Goal: Task Accomplishment & Management: Use online tool/utility

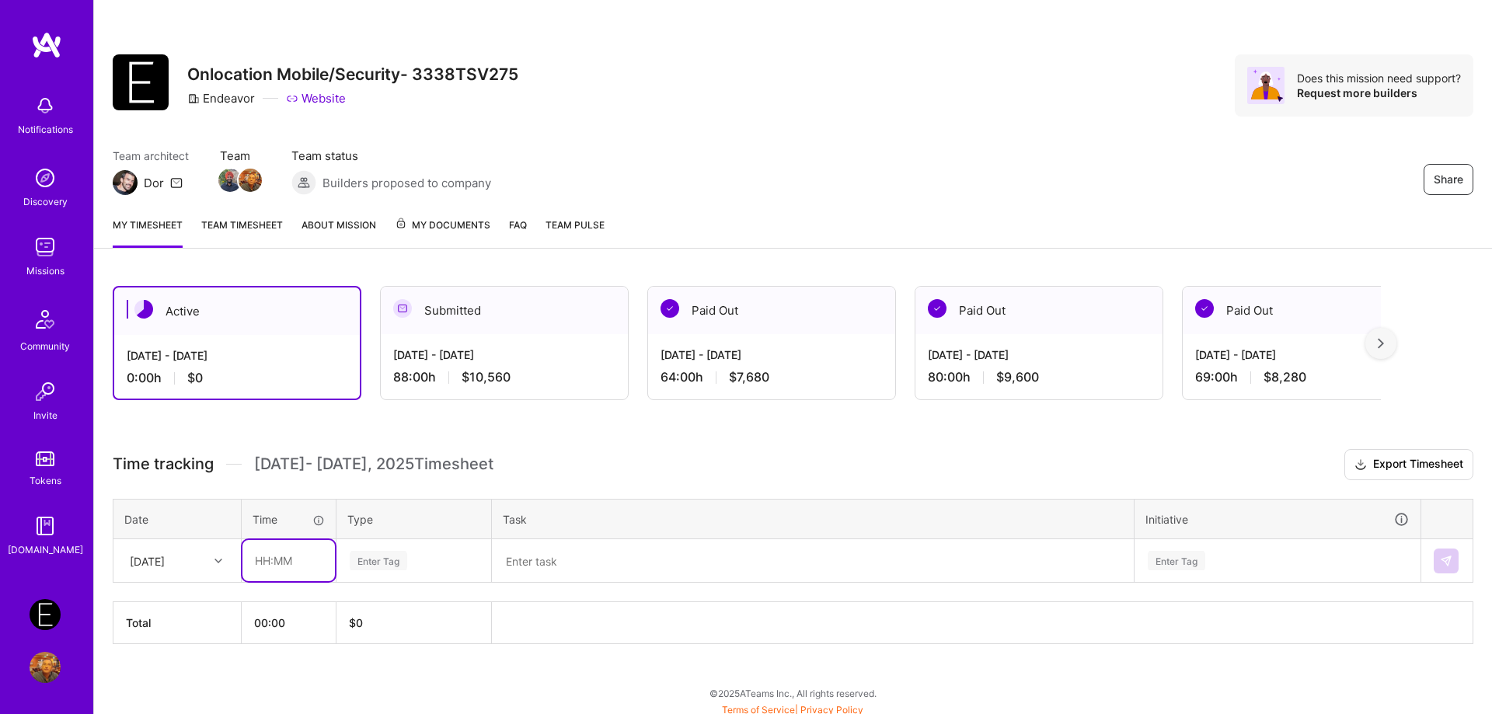
click at [290, 574] on input "text" at bounding box center [288, 560] width 92 height 41
type input "08:00"
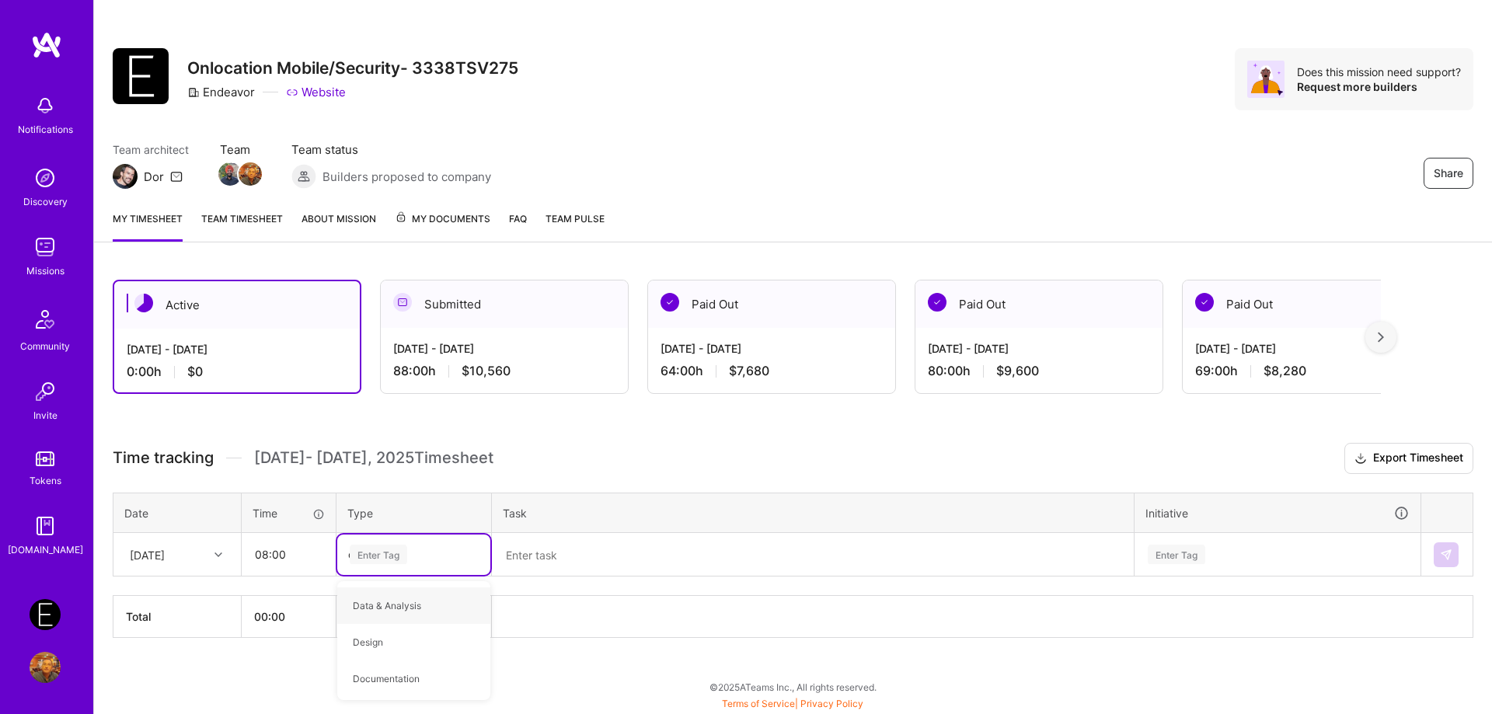
type input "op"
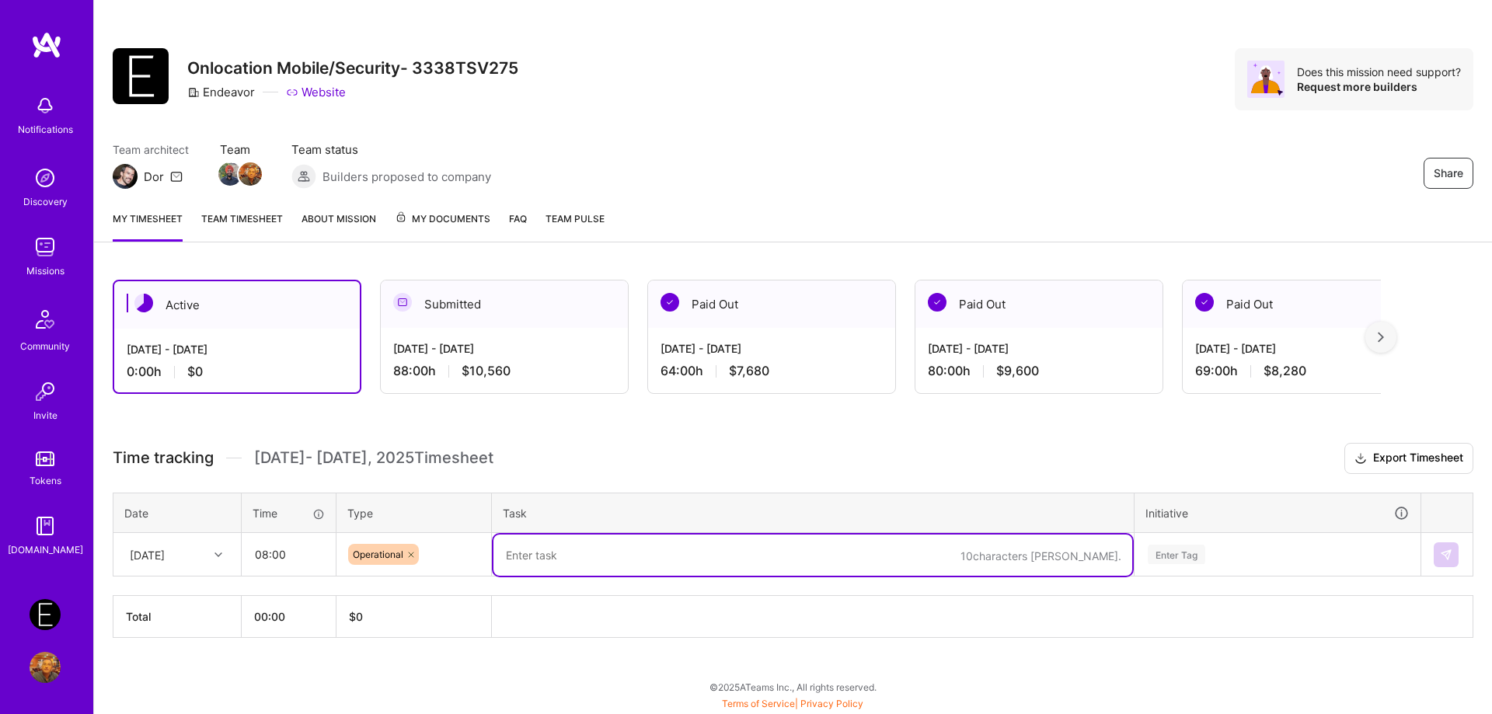
paste textarea "-------------------------------------------------------------------------------…"
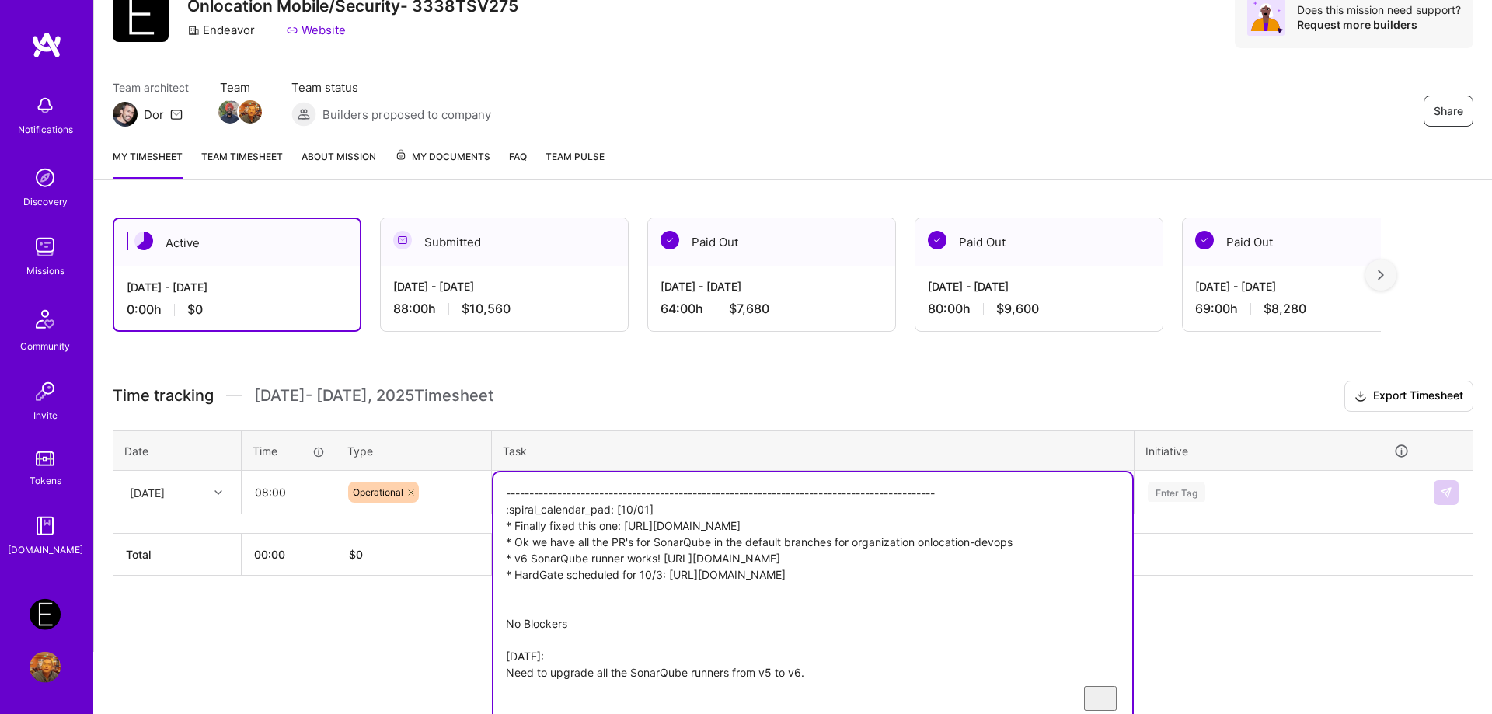
type textarea "-------------------------------------------------------------------------------…"
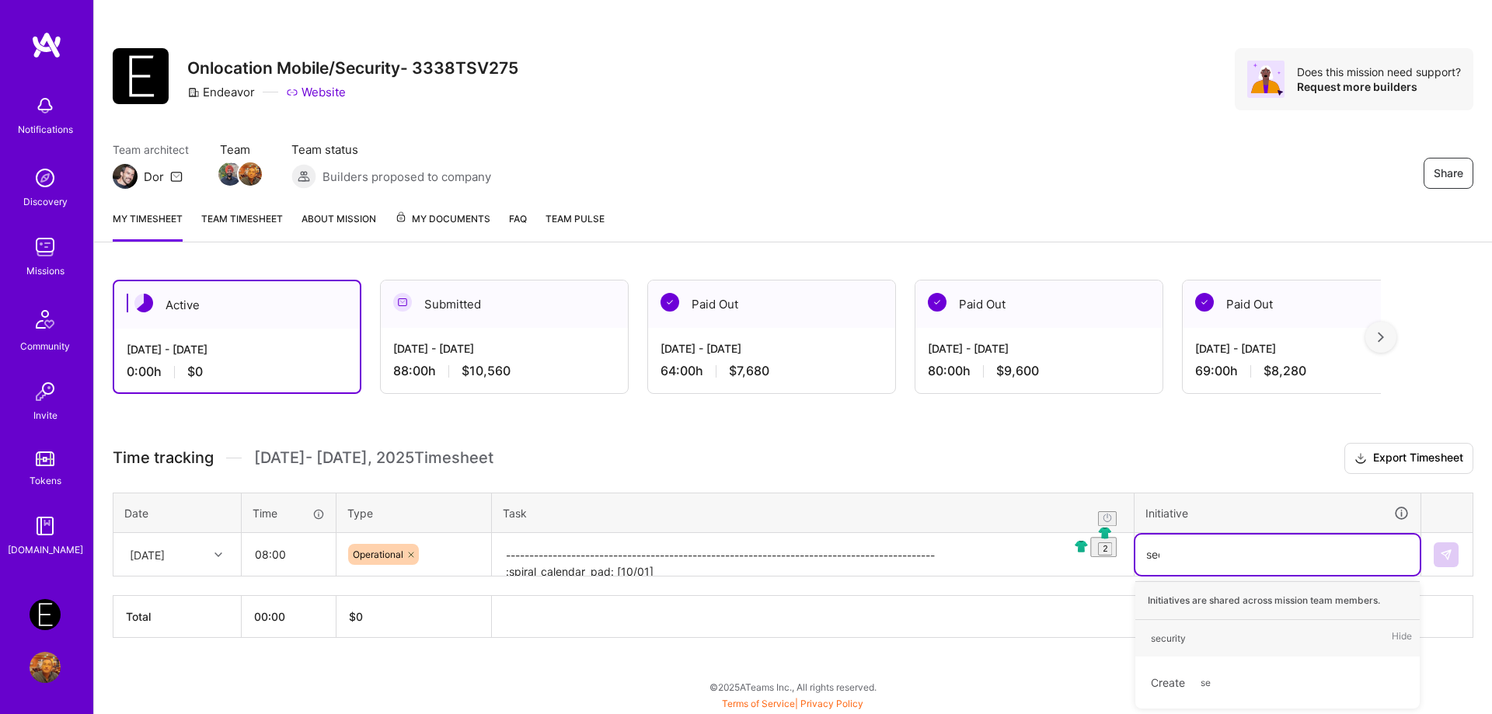
type input "secu"
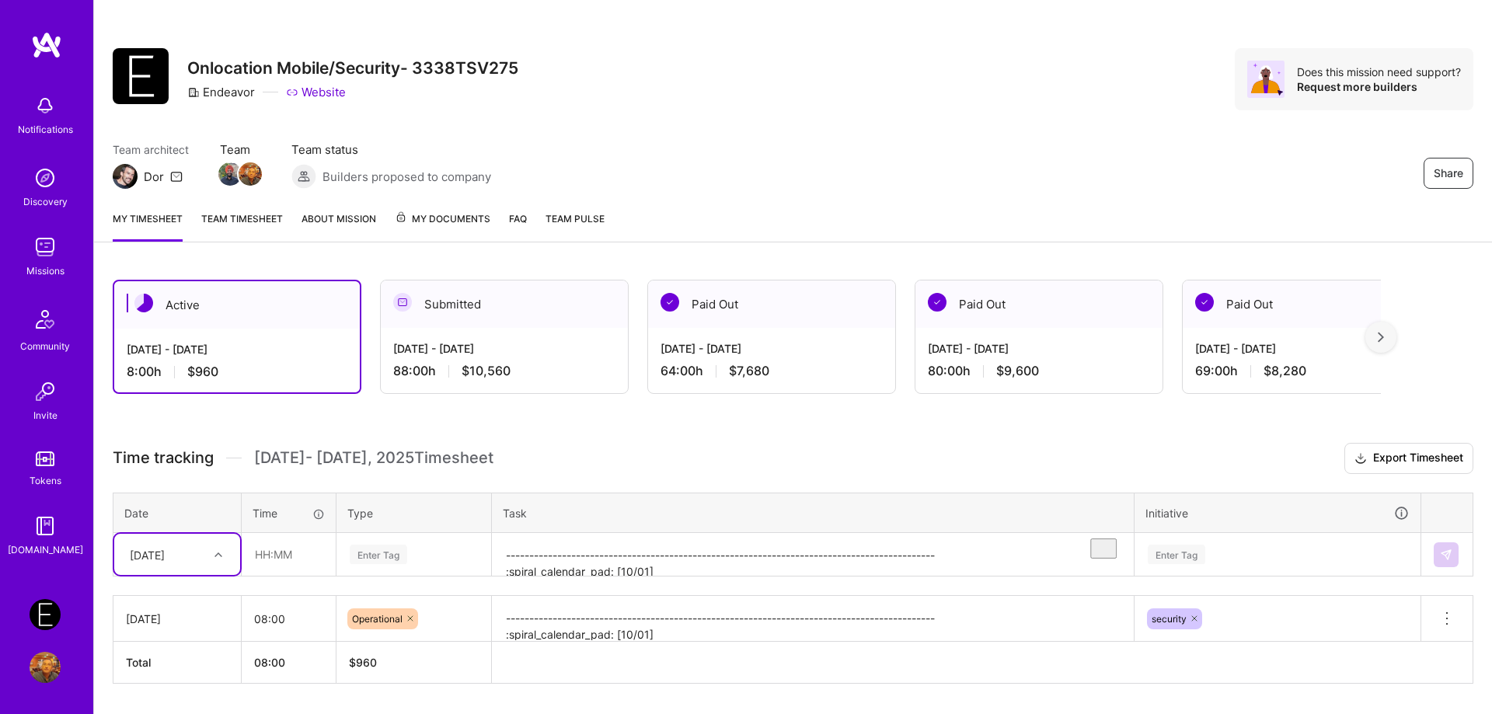
scroll to position [52, 0]
